Goal: Task Accomplishment & Management: Use online tool/utility

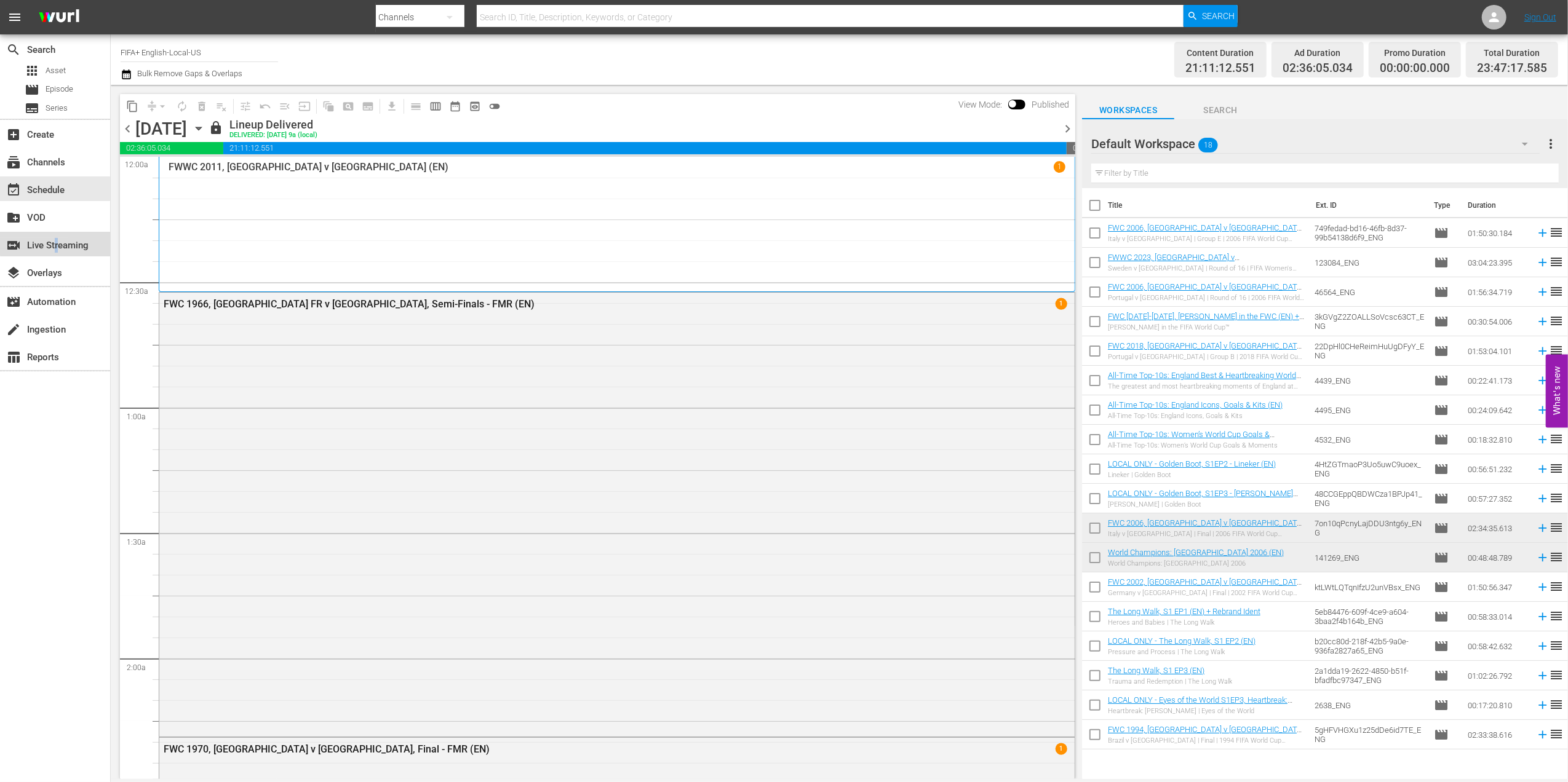
click at [56, 243] on div "switch_video Live Streaming" at bounding box center [34, 243] width 69 height 11
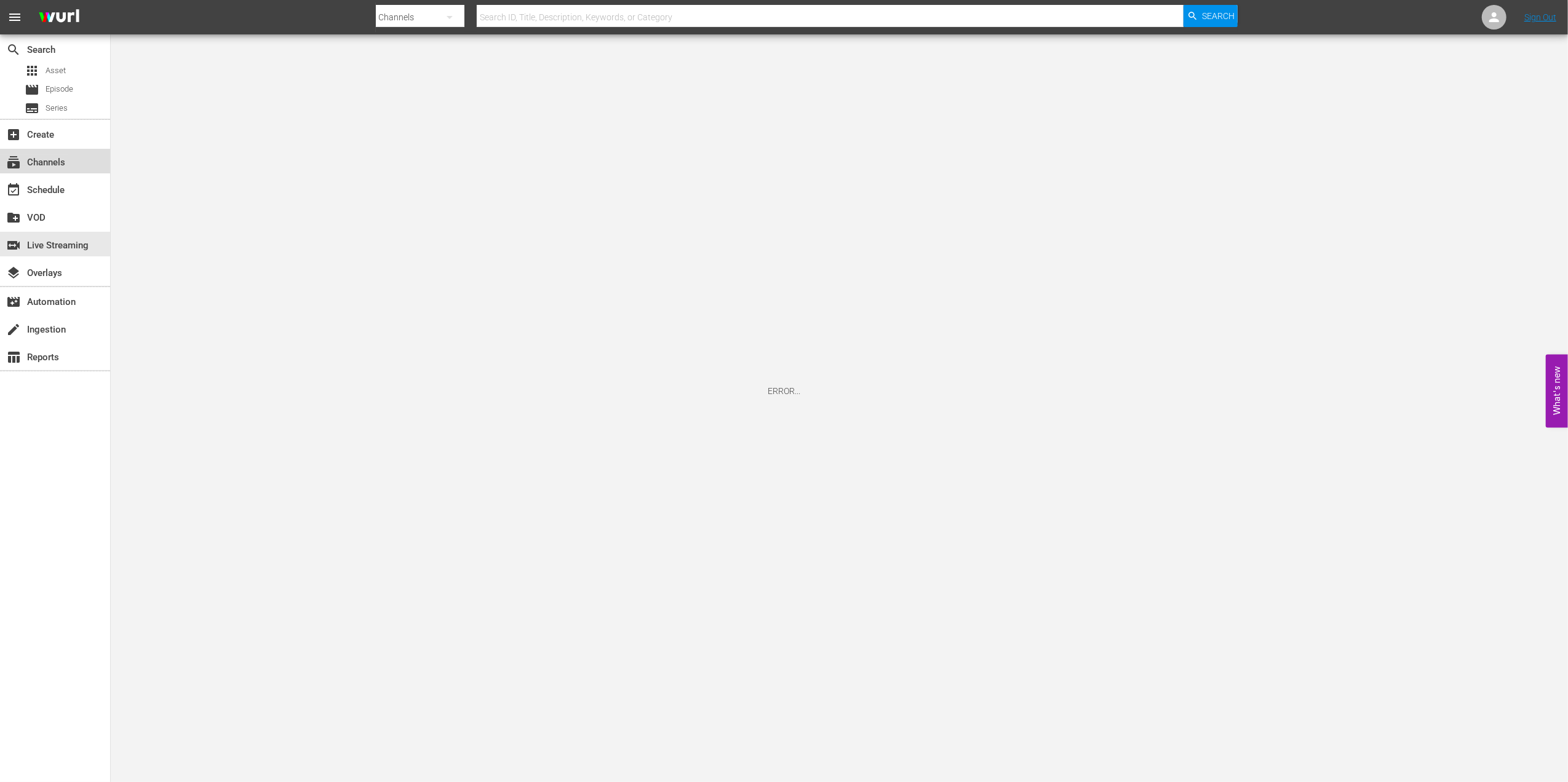
click at [53, 158] on div "subscriptions Channels" at bounding box center [34, 160] width 69 height 11
click at [64, 238] on div "switch_video Live Streaming" at bounding box center [34, 243] width 69 height 11
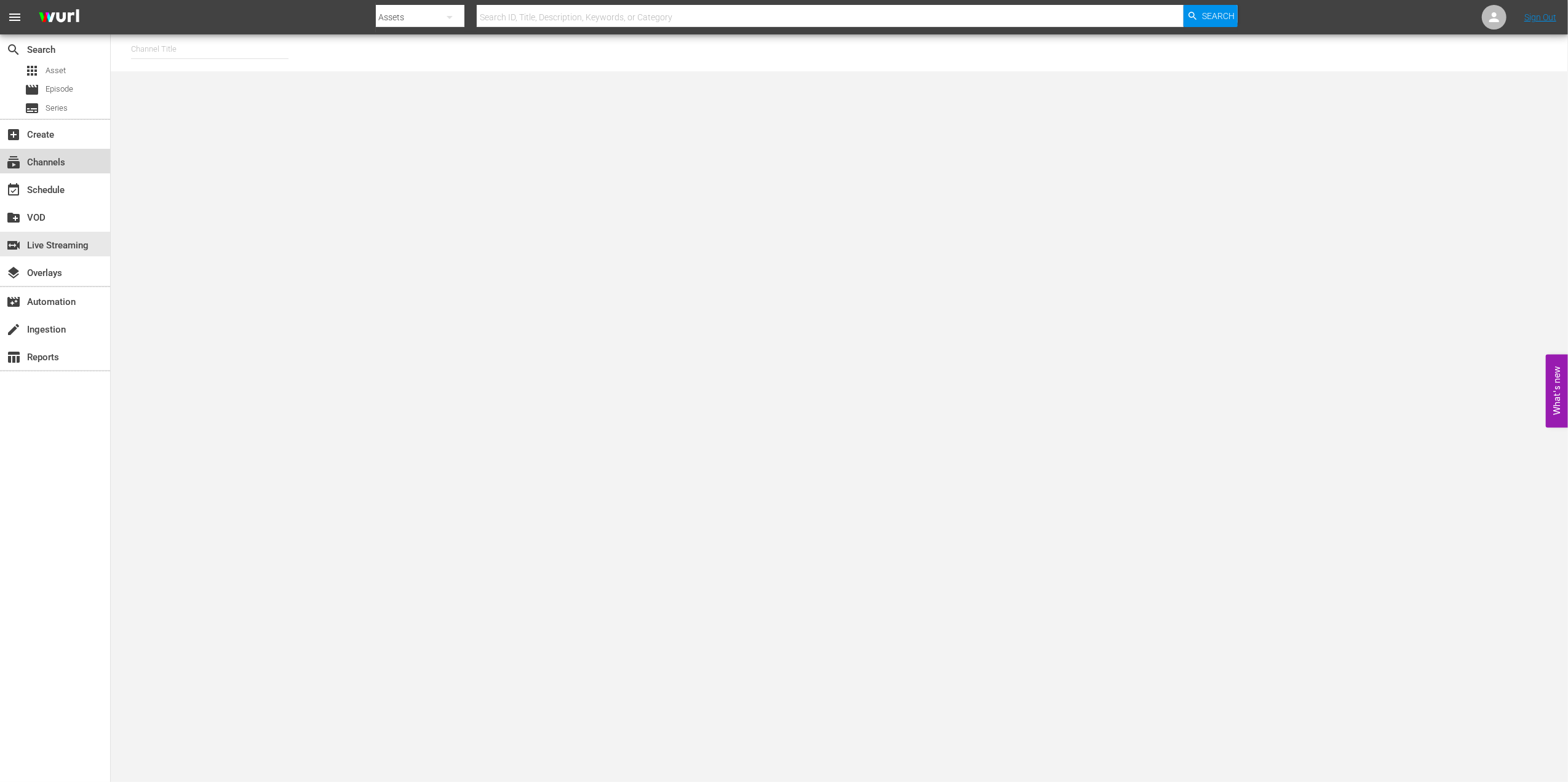
click at [72, 160] on div "subscriptions Channels" at bounding box center [55, 161] width 110 height 25
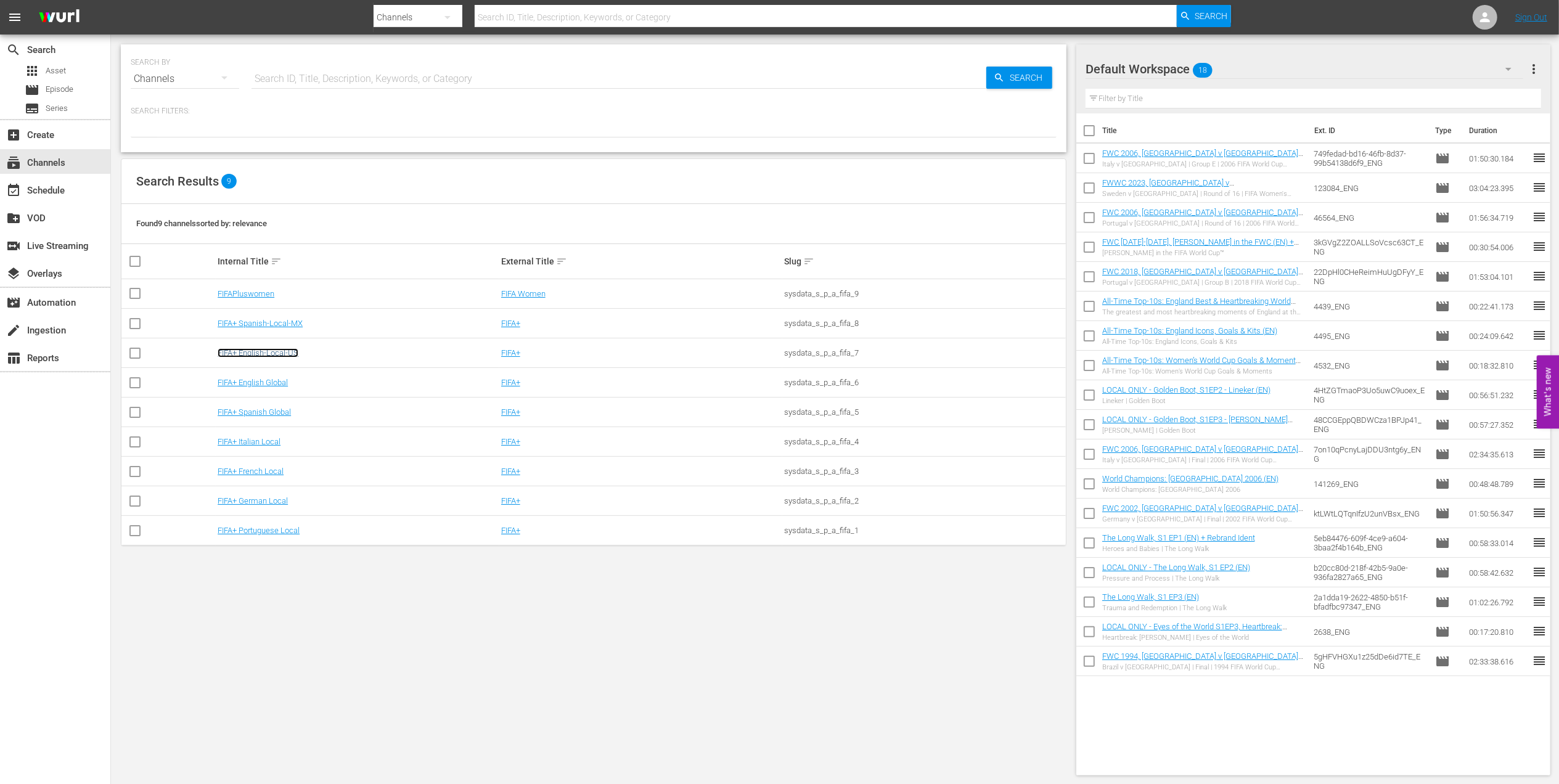
click at [277, 353] on link "FIFA+ English-Local-US" at bounding box center [257, 352] width 81 height 9
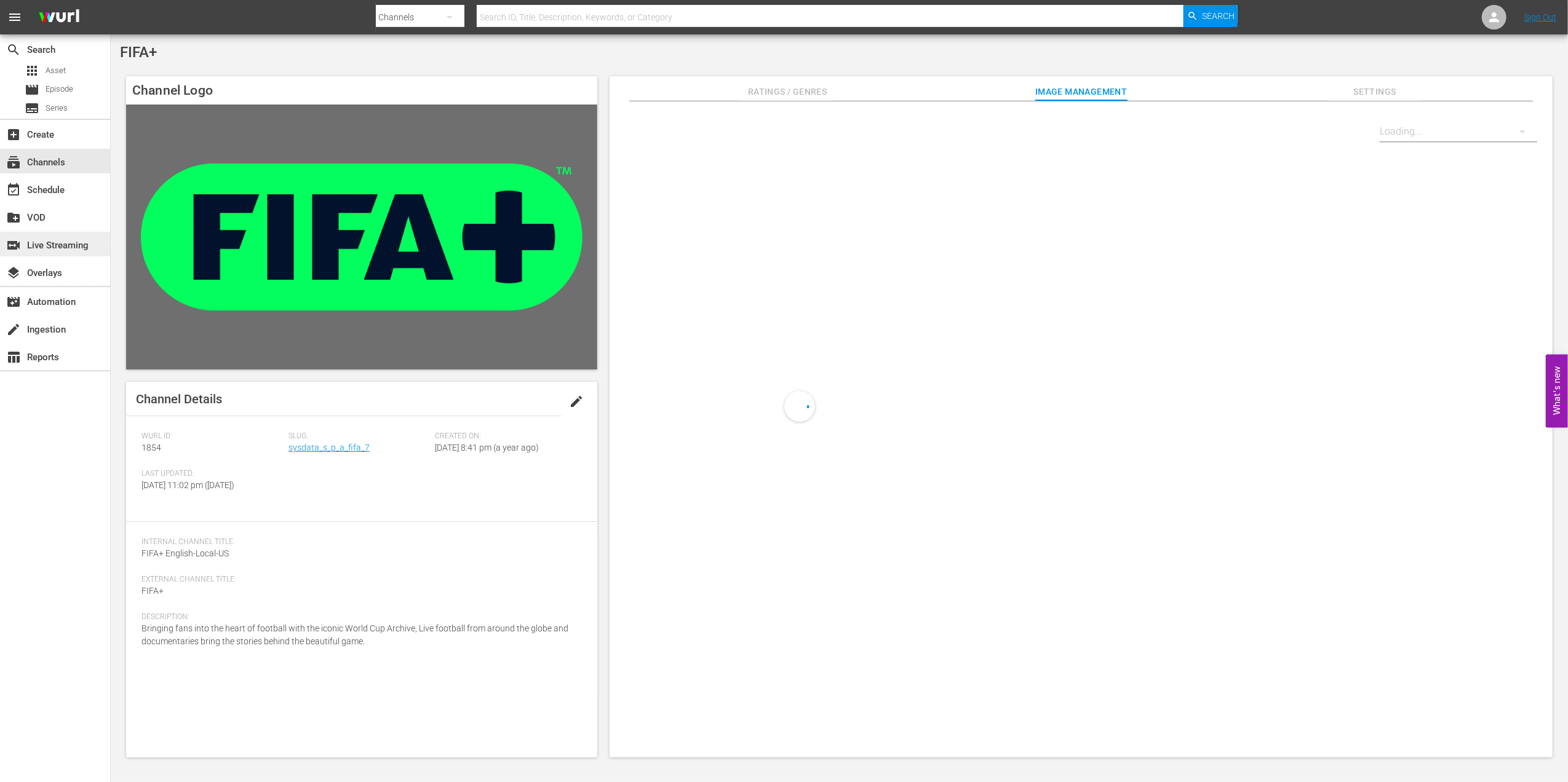
click at [69, 244] on div "switch_video Live Streaming" at bounding box center [34, 243] width 69 height 11
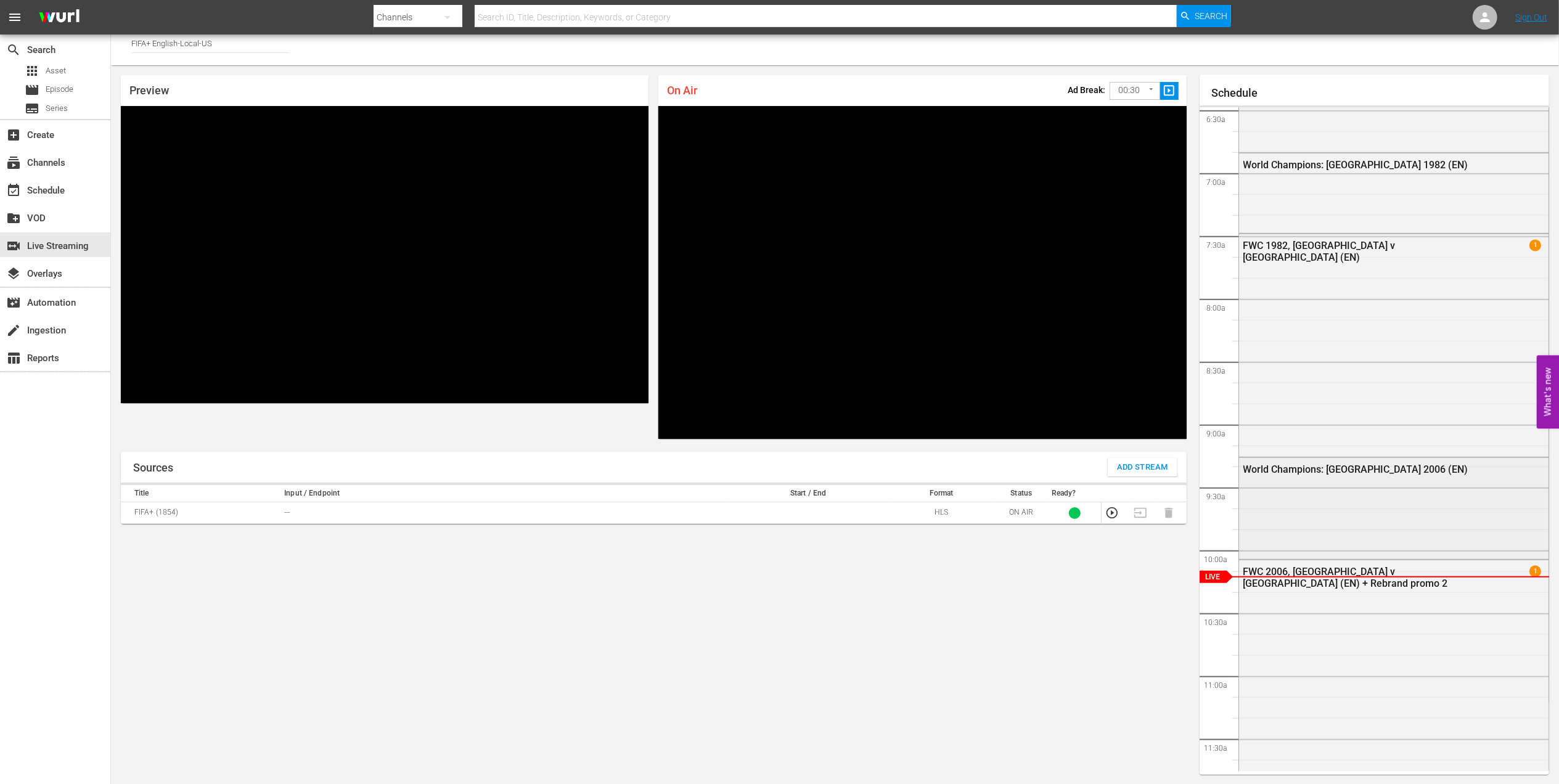
scroll to position [881, 0]
